Goal: Information Seeking & Learning: Understand process/instructions

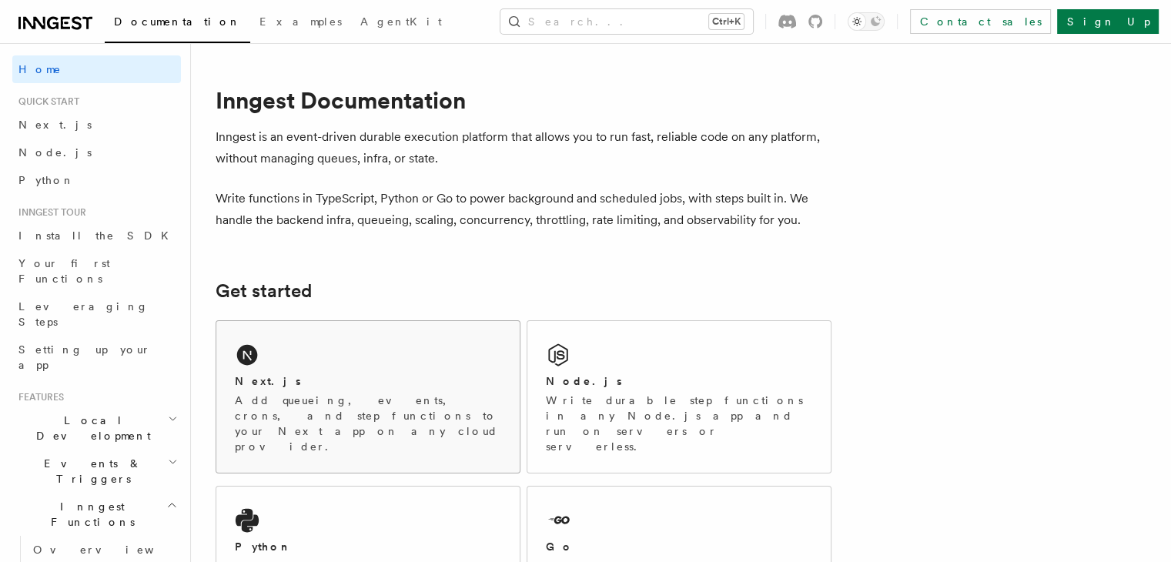
click at [293, 360] on div "Next.js Add queueing, events, crons, and step functions to your Next app on any…" at bounding box center [367, 397] width 303 height 152
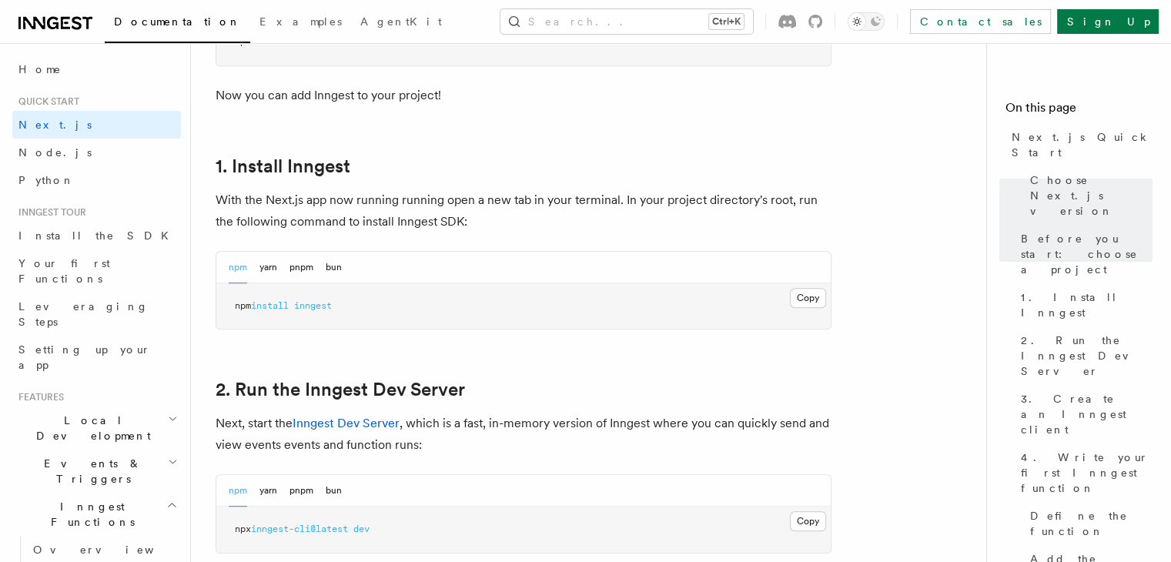
scroll to position [768, 0]
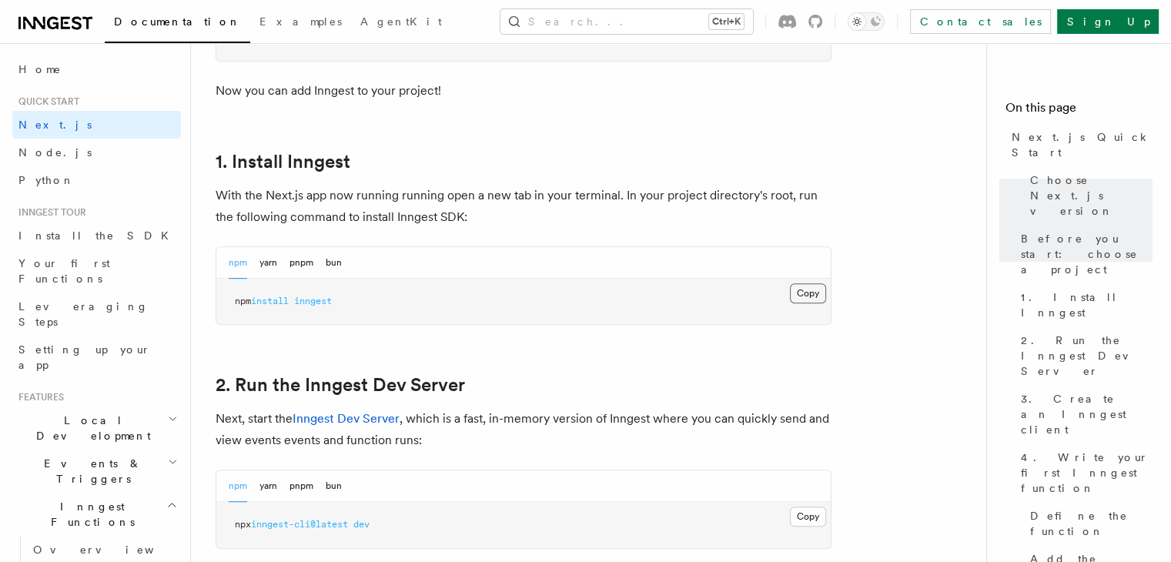
click at [814, 287] on button "Copy Copied" at bounding box center [808, 293] width 36 height 20
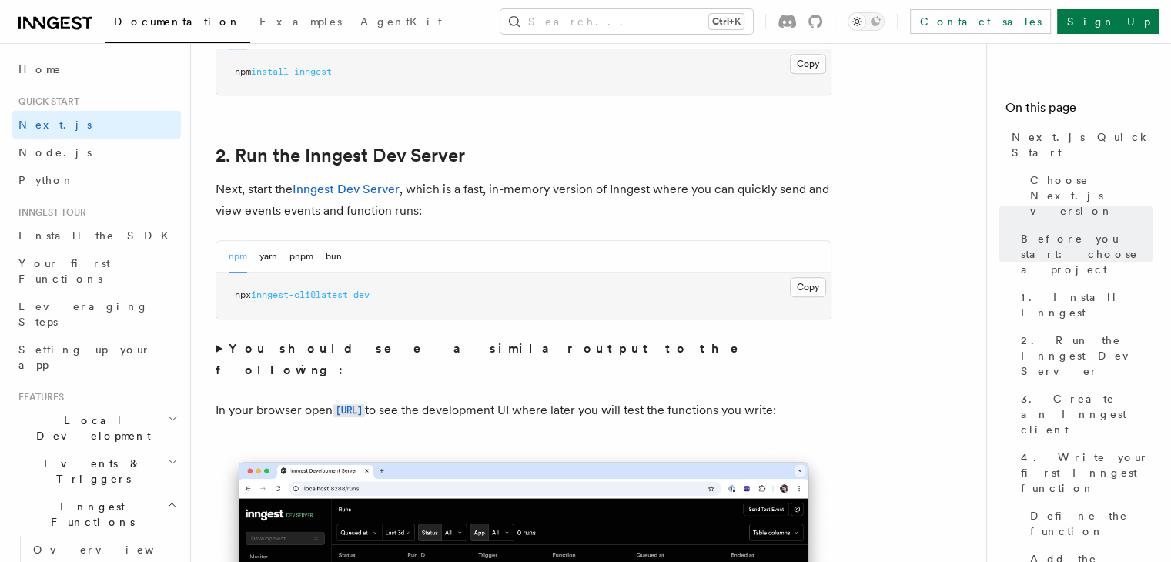
scroll to position [1001, 0]
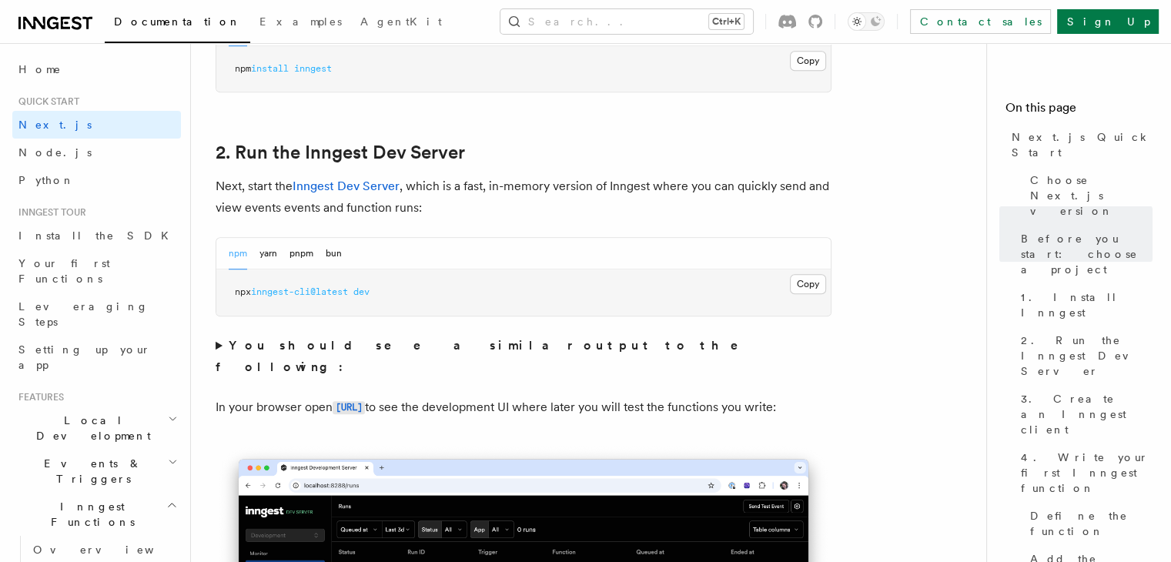
click at [471, 293] on pre "npx inngest-cli@latest dev" at bounding box center [523, 292] width 614 height 46
click at [810, 284] on button "Copy Copied" at bounding box center [808, 284] width 36 height 20
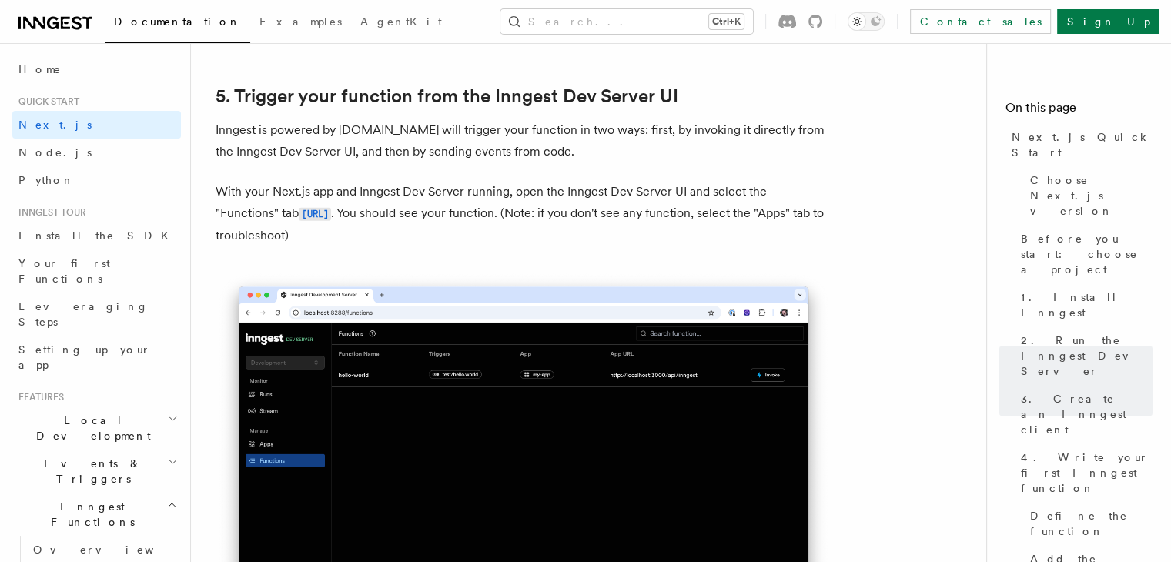
scroll to position [3544, 0]
